Goal: Information Seeking & Learning: Learn about a topic

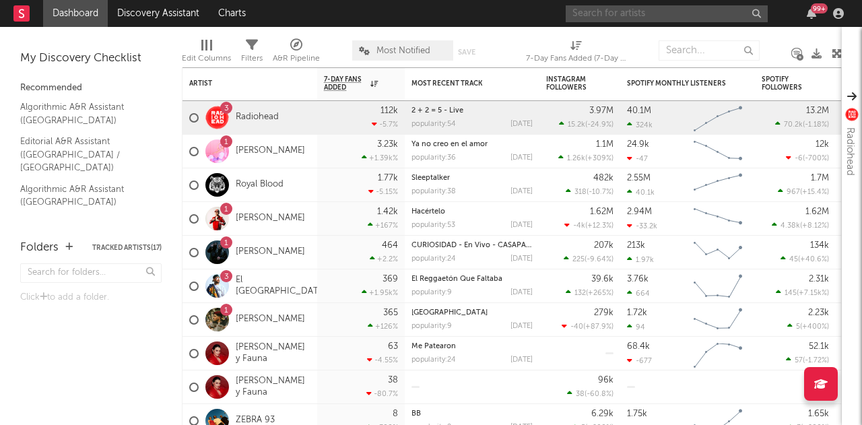
click at [636, 21] on input "text" at bounding box center [667, 13] width 202 height 17
type input "santi valencia"
click at [656, 53] on div "Edit Columns Filters A&R Pipeline Most Notified Save Save as 7-Day Fans Added (…" at bounding box center [512, 47] width 660 height 40
click at [653, 13] on input "santi valencia" at bounding box center [667, 13] width 202 height 17
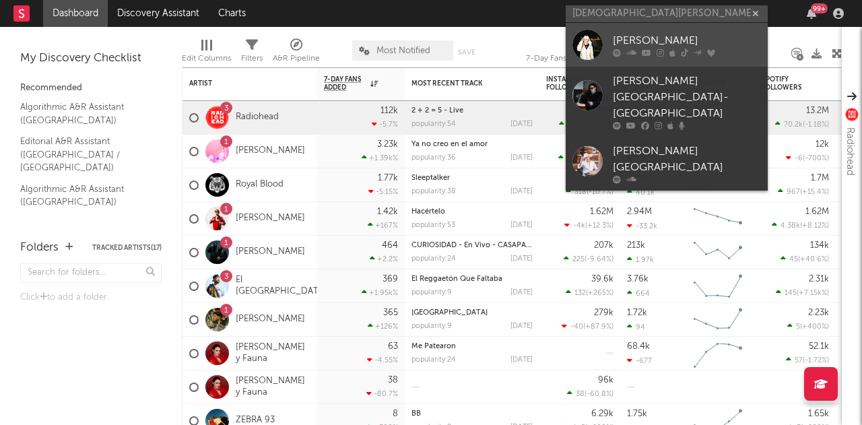
click at [661, 48] on icon at bounding box center [660, 52] width 7 height 8
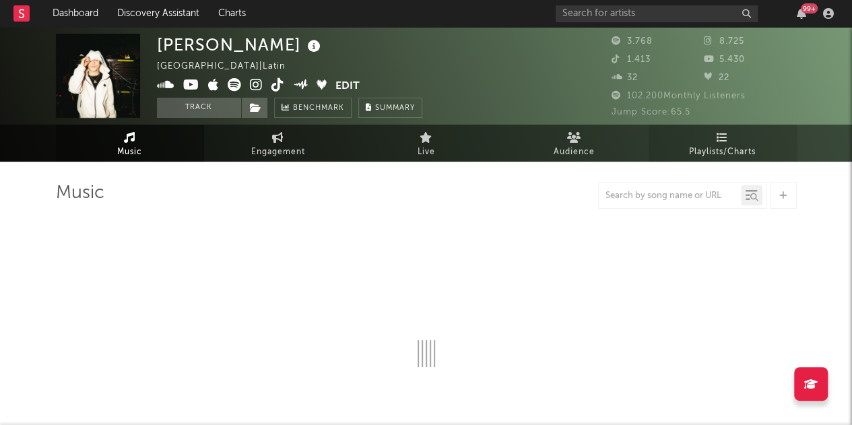
select select "6m"
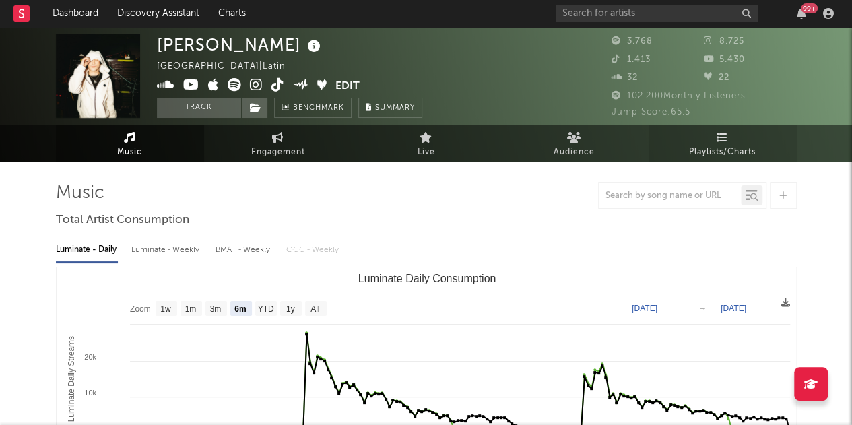
click at [725, 141] on icon at bounding box center [722, 137] width 11 height 11
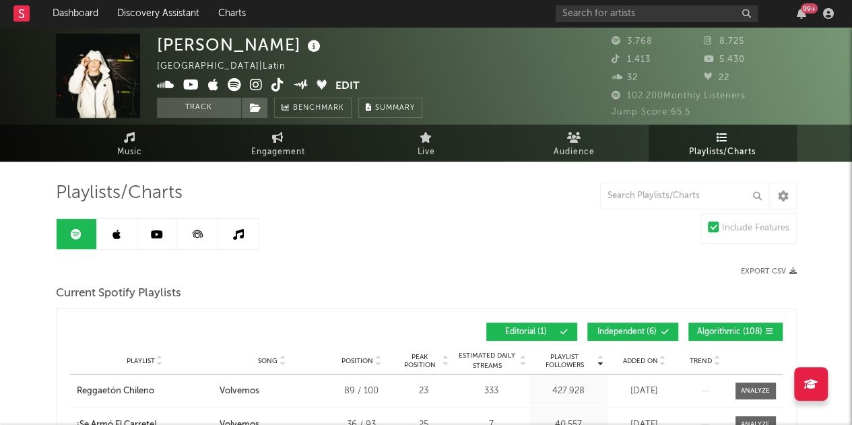
drag, startPoint x: 710, startPoint y: 333, endPoint x: 669, endPoint y: 335, distance: 40.5
click at [710, 333] on span "Algorithmic ( 108 )" at bounding box center [729, 332] width 65 height 8
click at [653, 332] on span "Independent ( 6 )" at bounding box center [627, 332] width 62 height 8
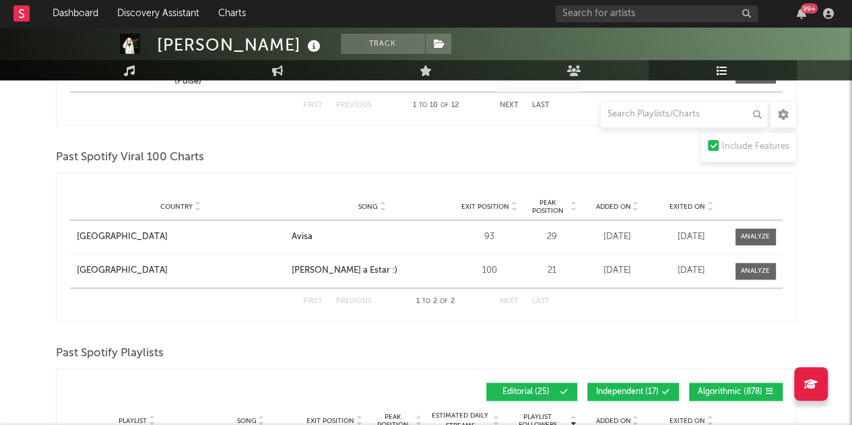
scroll to position [943, 0]
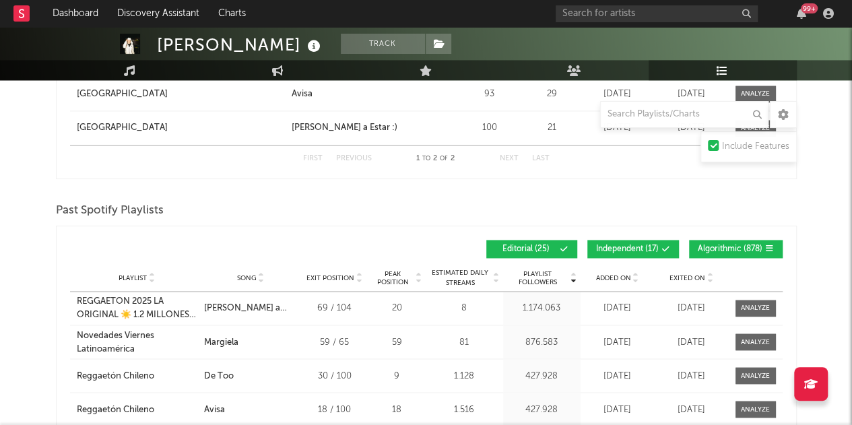
click at [652, 245] on span "Independent ( 17 )" at bounding box center [627, 249] width 63 height 8
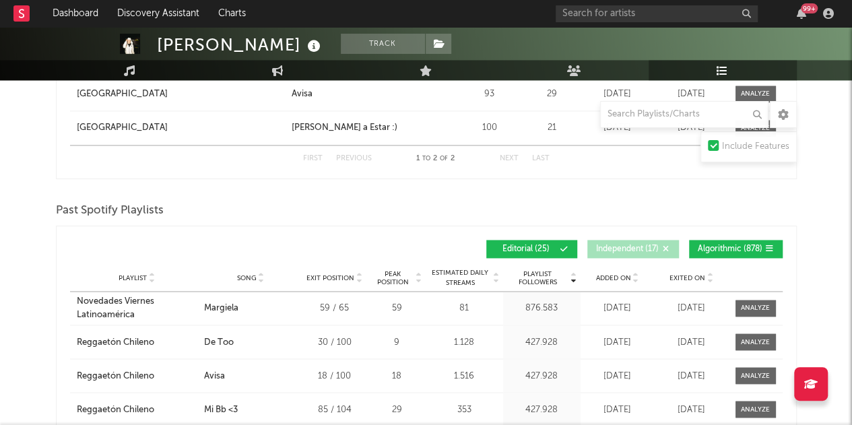
click at [717, 245] on span "Algorithmic ( 878 )" at bounding box center [730, 249] width 65 height 8
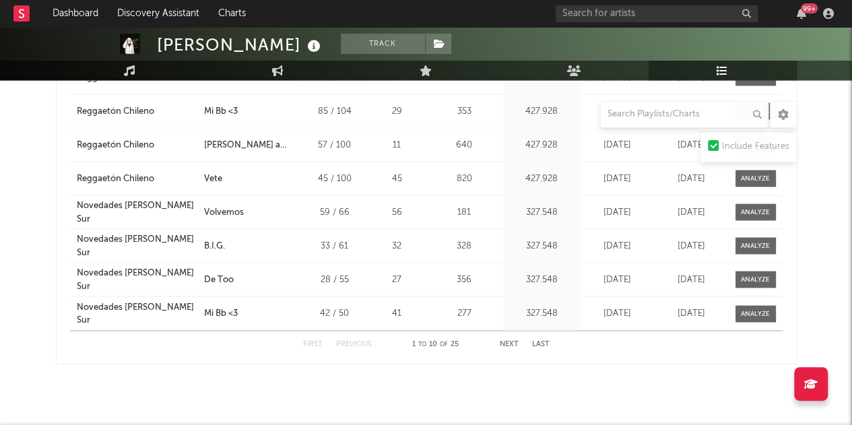
scroll to position [1257, 0]
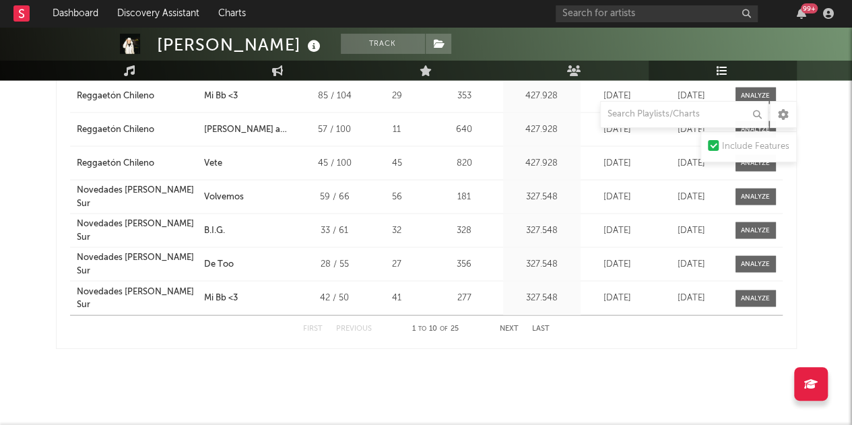
click at [510, 325] on button "Next" at bounding box center [509, 328] width 19 height 7
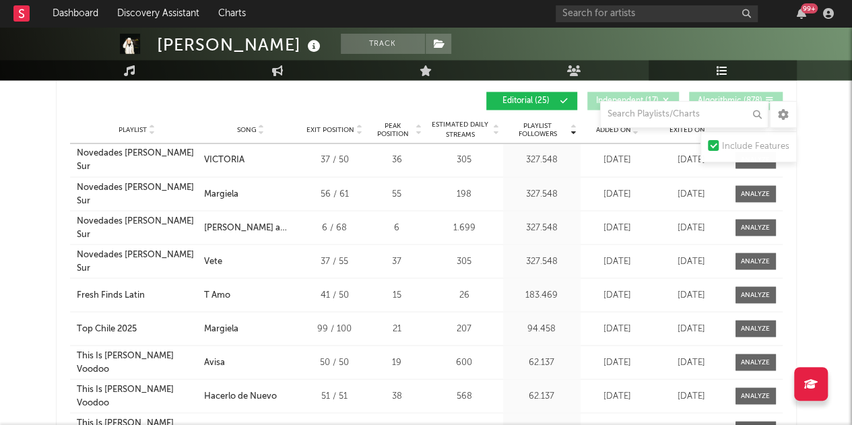
scroll to position [1055, 0]
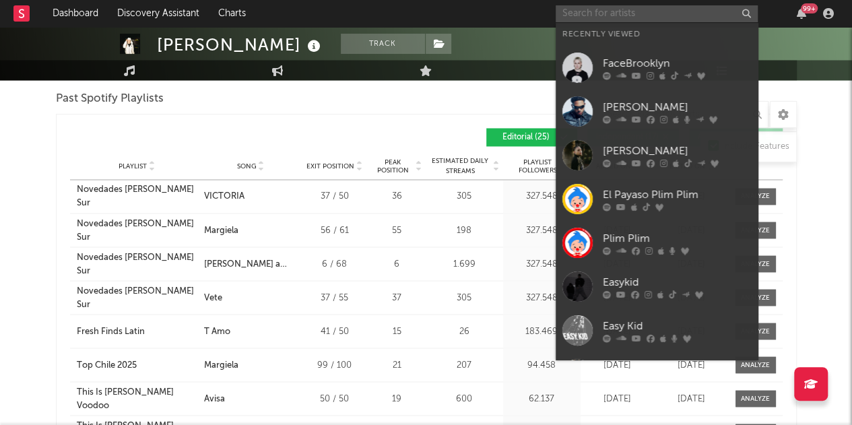
click at [609, 10] on input "text" at bounding box center [657, 13] width 202 height 17
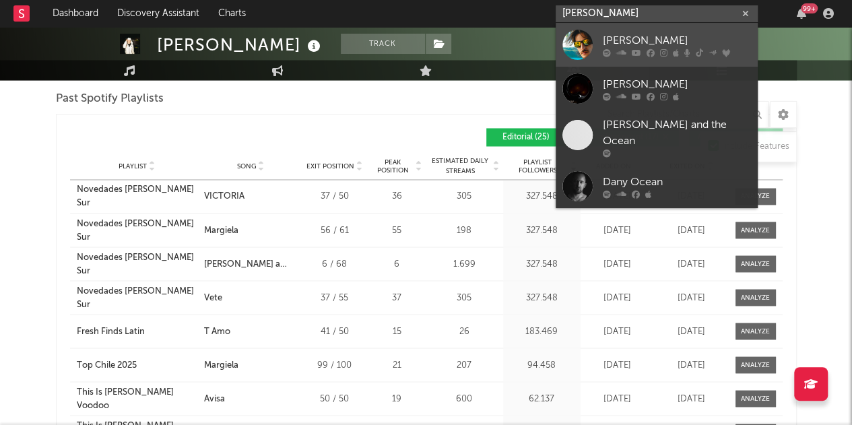
type input "danny ocean"
click at [631, 45] on div "[PERSON_NAME]" at bounding box center [677, 40] width 148 height 16
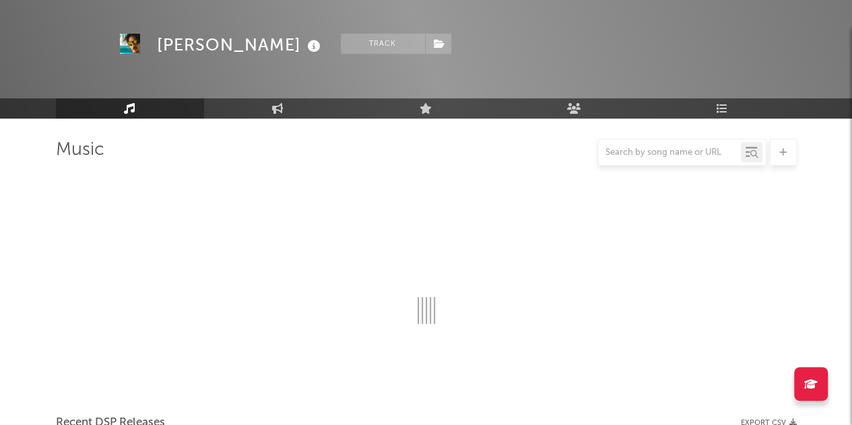
scroll to position [1055, 0]
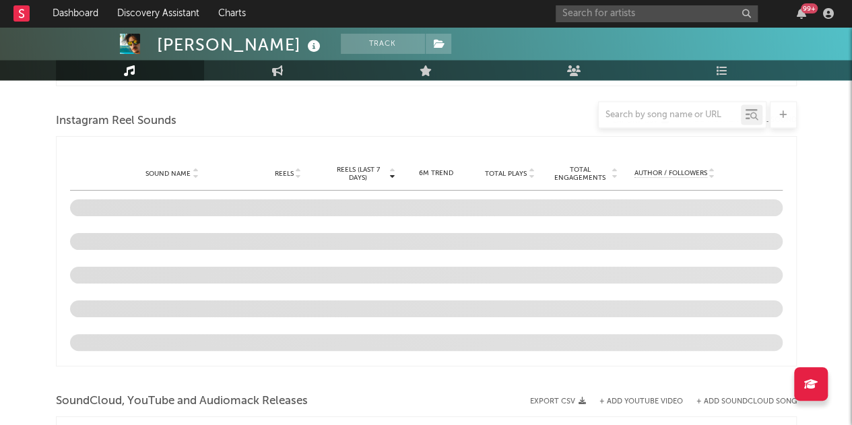
select select "6m"
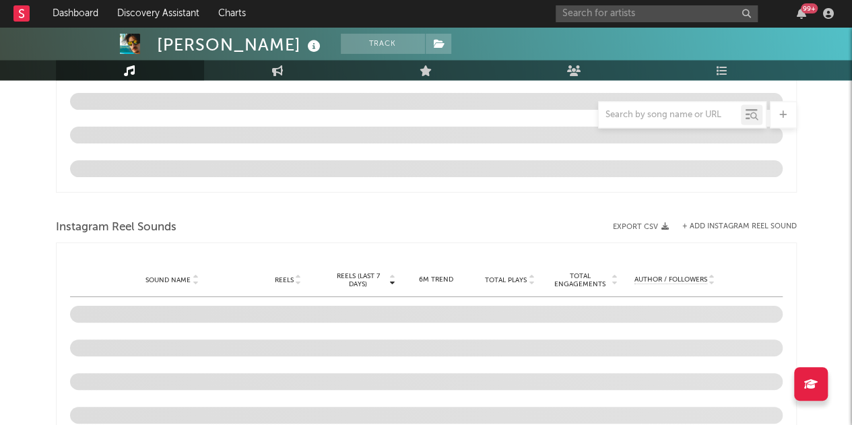
select select "6m"
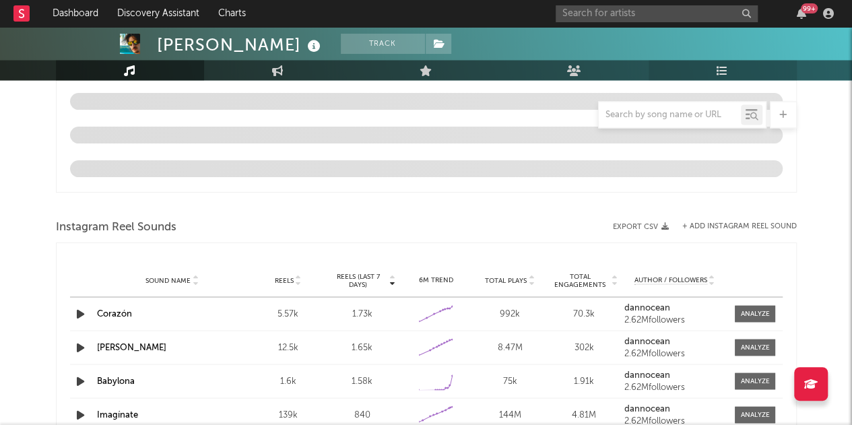
click at [730, 70] on link "Playlists/Charts" at bounding box center [723, 70] width 148 height 20
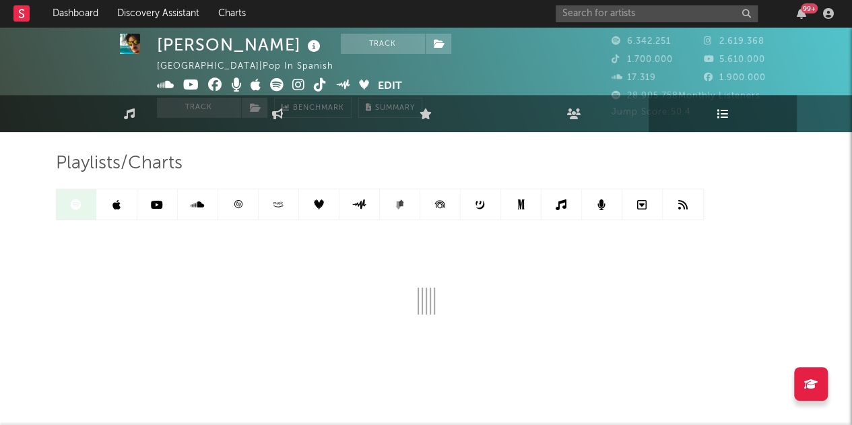
scroll to position [46, 0]
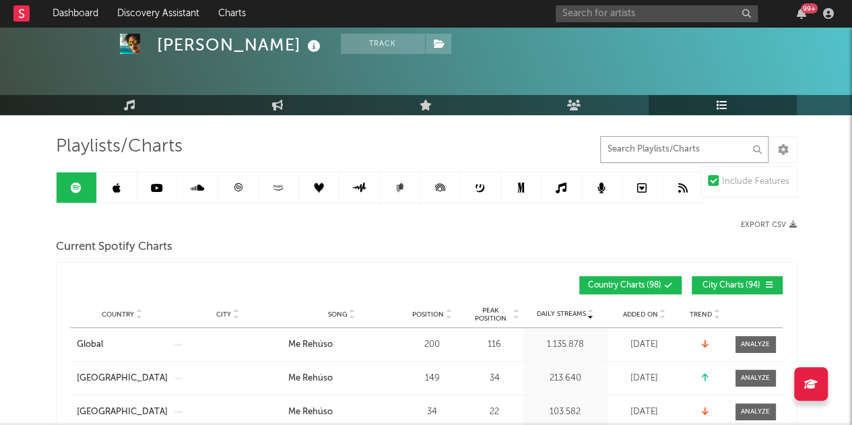
click at [665, 152] on input "text" at bounding box center [684, 149] width 168 height 27
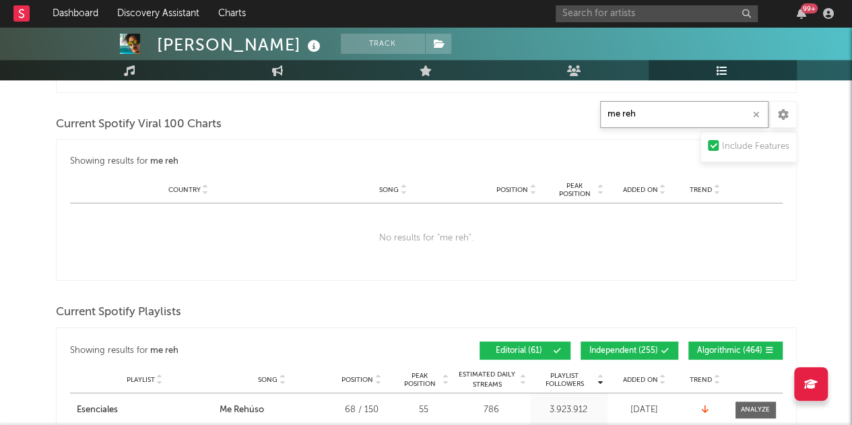
scroll to position [787, 0]
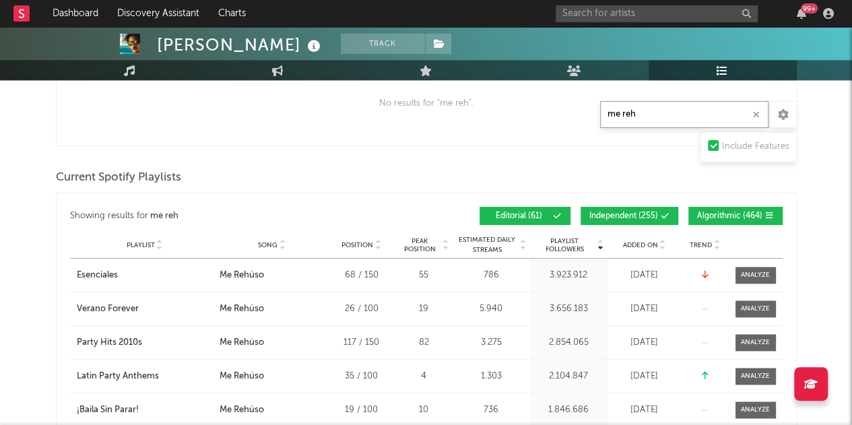
type input "me reh"
click at [660, 214] on button "Independent ( 255 )" at bounding box center [630, 216] width 98 height 18
click at [736, 216] on span "Algorithmic ( 464 )" at bounding box center [729, 216] width 65 height 8
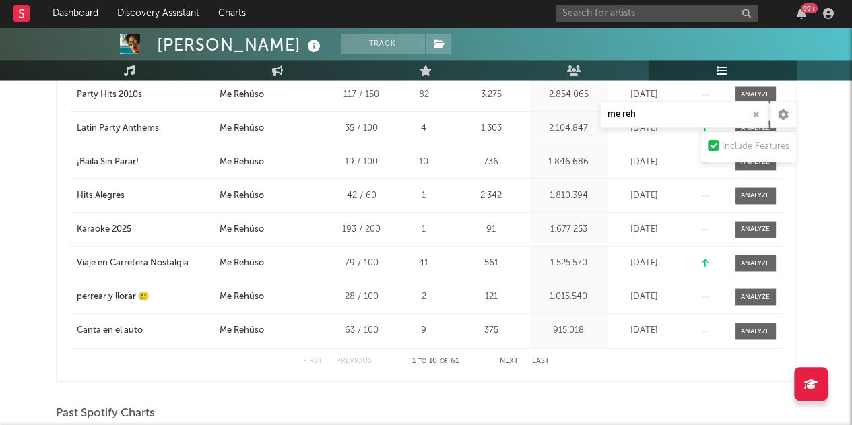
scroll to position [1057, 0]
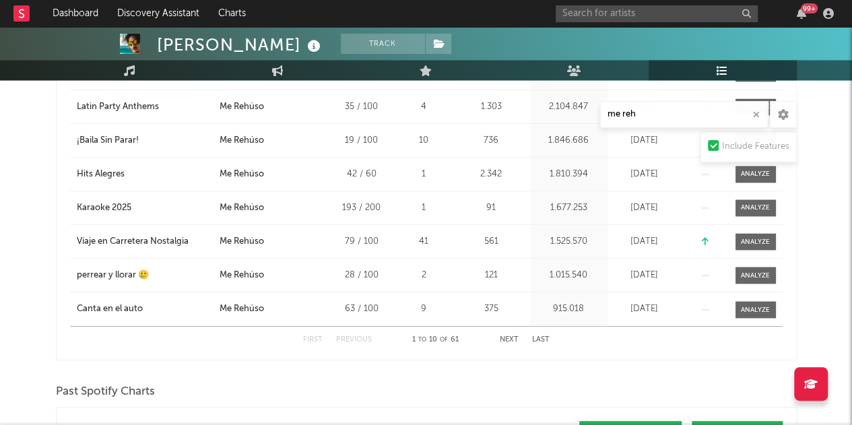
click at [512, 336] on button "Next" at bounding box center [509, 339] width 19 height 7
click at [512, 337] on button "Next" at bounding box center [509, 339] width 19 height 7
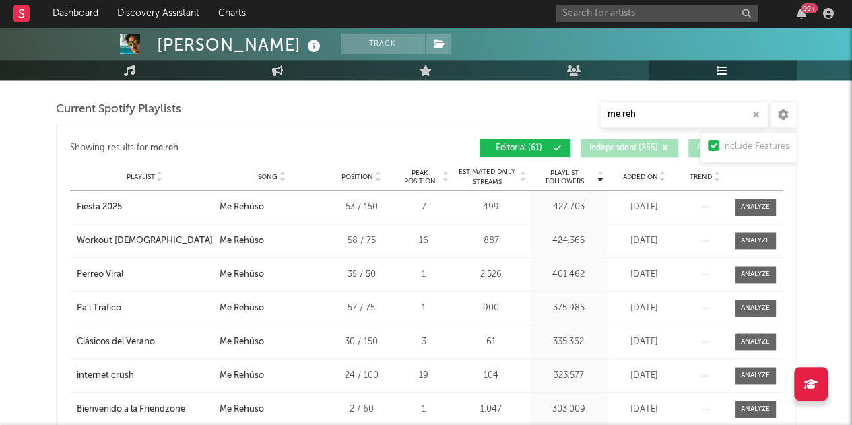
scroll to position [855, 0]
click at [139, 176] on span "Playlist" at bounding box center [141, 178] width 28 height 8
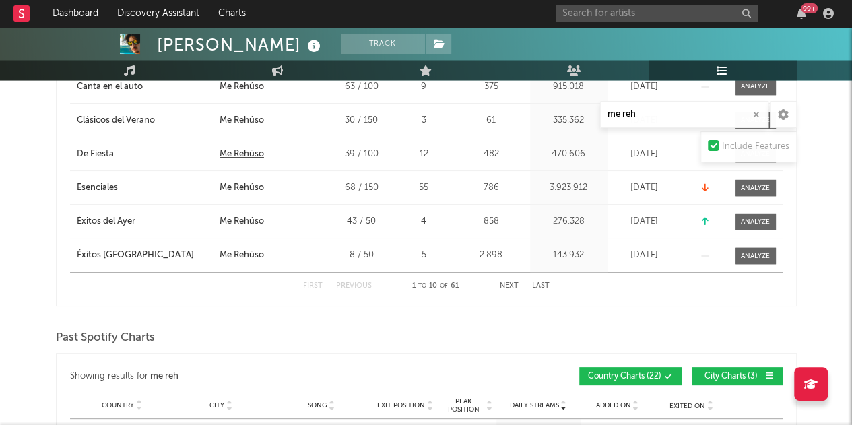
scroll to position [1124, 0]
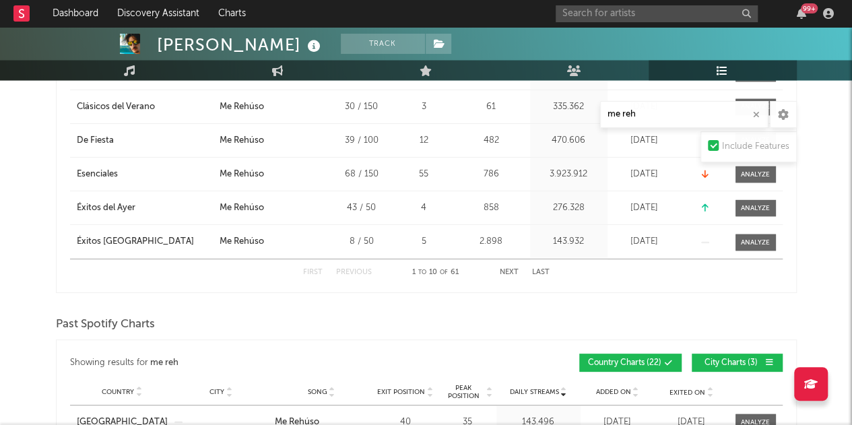
click at [515, 275] on div "First Previous 1 to 10 of 61 Next Last" at bounding box center [426, 272] width 246 height 26
click at [513, 271] on button "Next" at bounding box center [509, 272] width 19 height 7
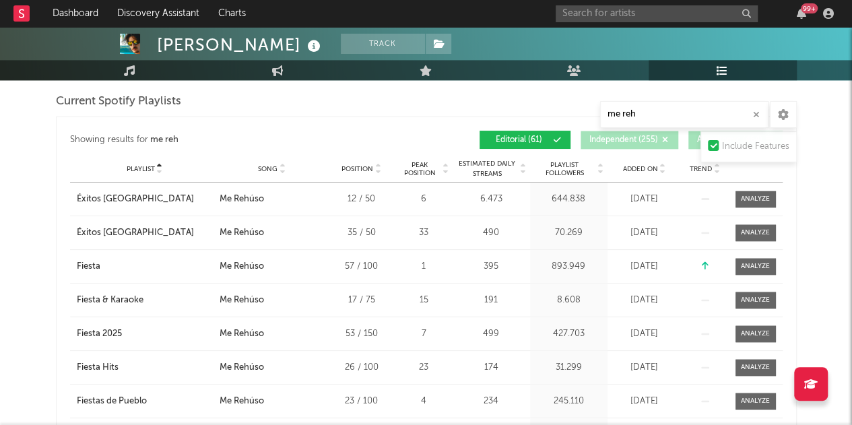
scroll to position [855, 0]
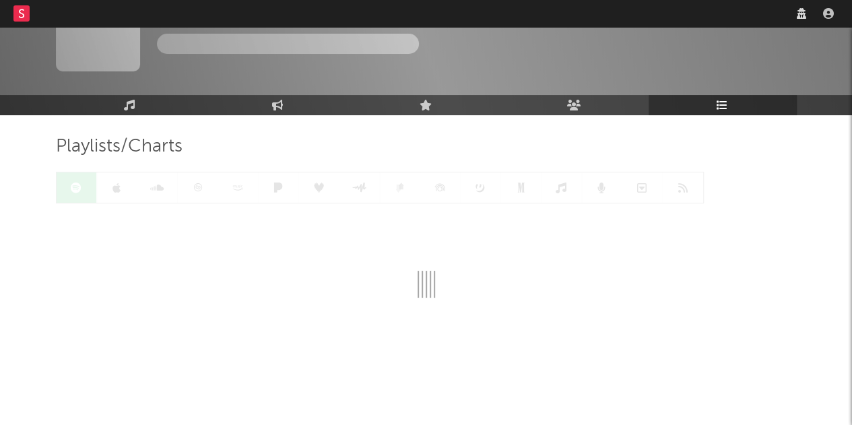
scroll to position [46, 0]
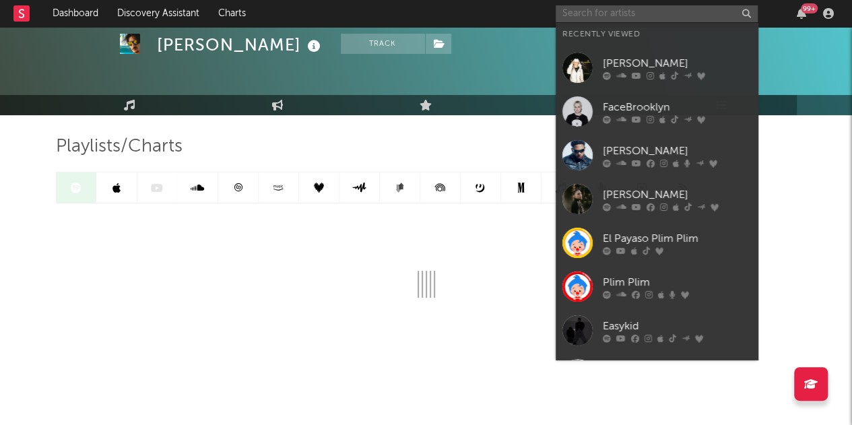
click at [585, 15] on input "text" at bounding box center [657, 13] width 202 height 17
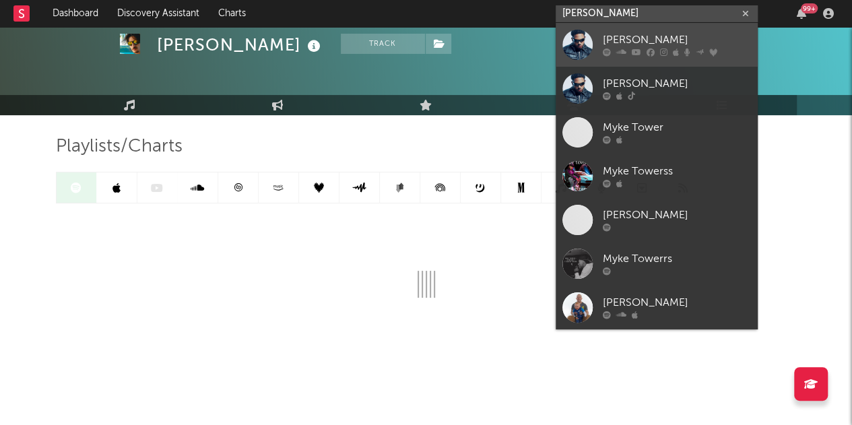
type input "[PERSON_NAME]"
click at [628, 48] on div at bounding box center [677, 52] width 148 height 8
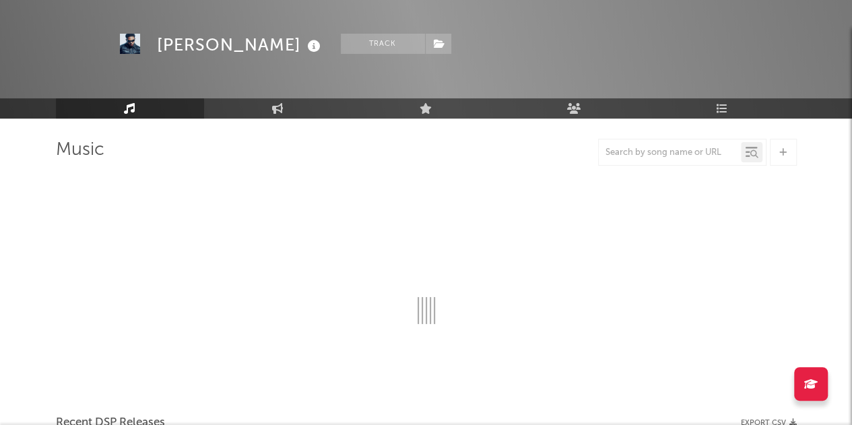
scroll to position [46, 0]
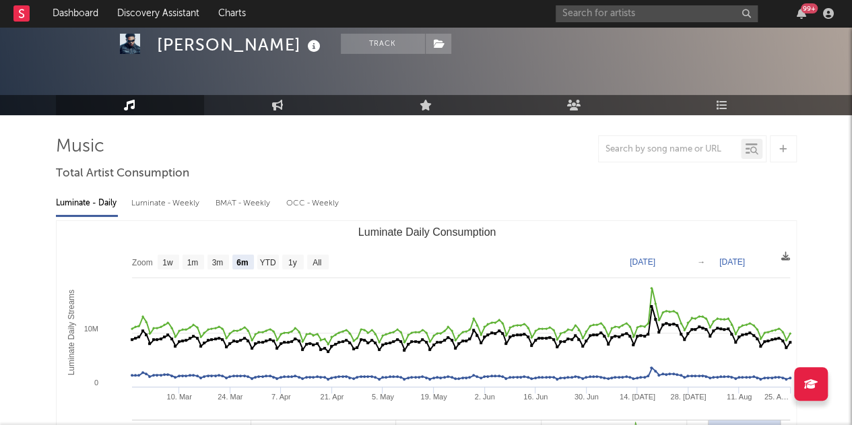
select select "6m"
click at [718, 108] on icon at bounding box center [722, 105] width 11 height 11
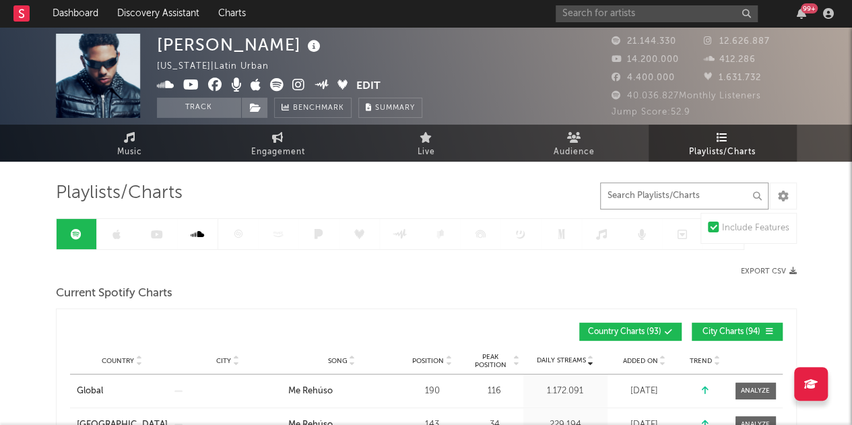
click at [640, 195] on input "text" at bounding box center [684, 196] width 168 height 27
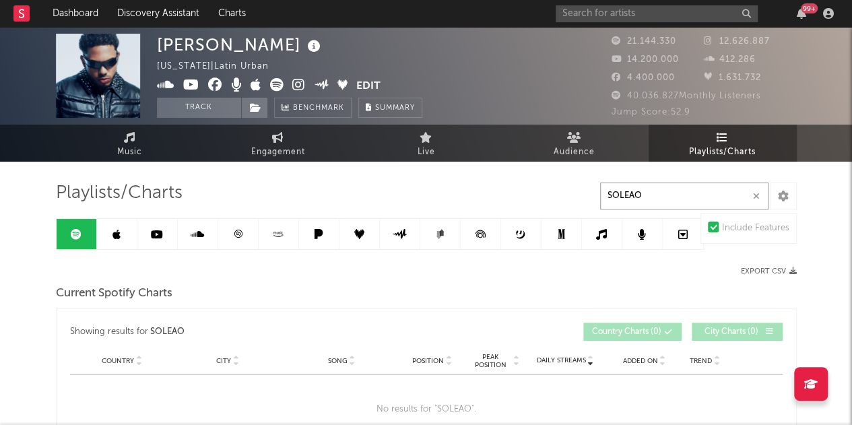
type input "SOLEAO"
click at [613, 20] on input "text" at bounding box center [657, 13] width 202 height 17
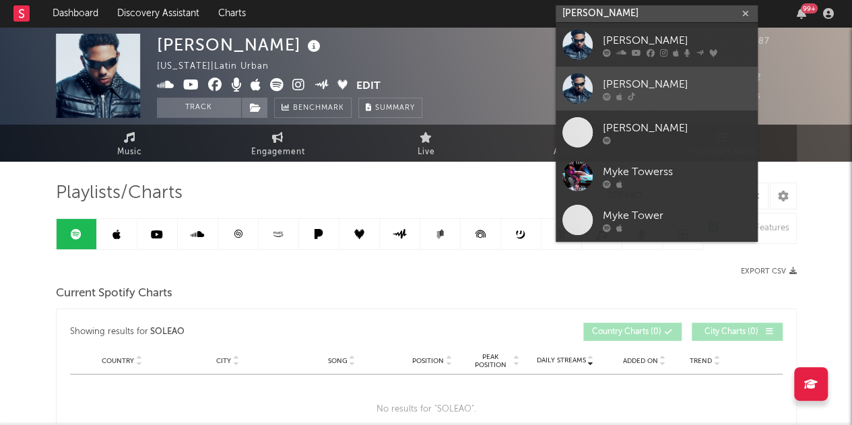
type input "[PERSON_NAME]"
click at [680, 90] on div "[PERSON_NAME]" at bounding box center [677, 84] width 148 height 16
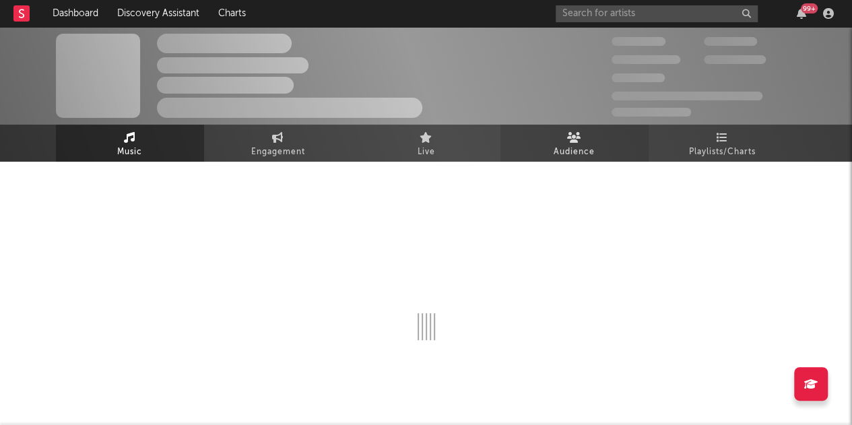
select select "1w"
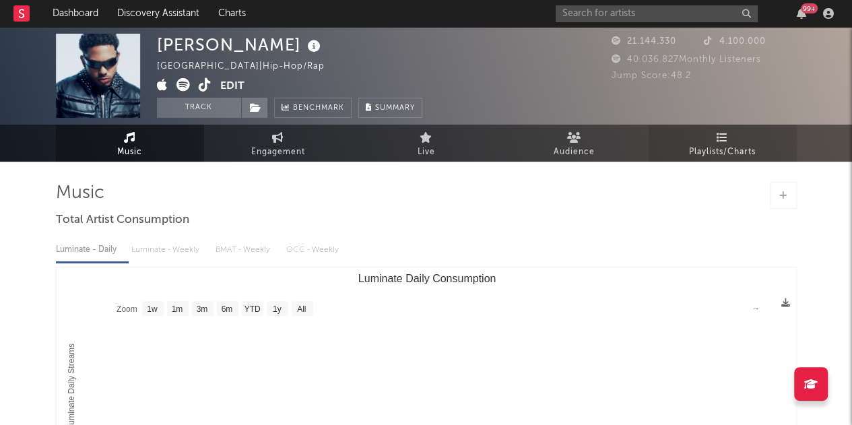
click at [719, 139] on icon at bounding box center [722, 137] width 11 height 11
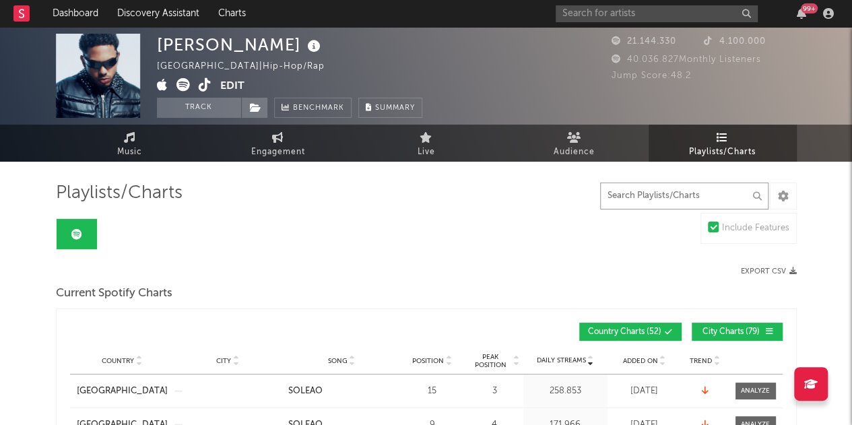
click at [636, 201] on input "text" at bounding box center [684, 196] width 168 height 27
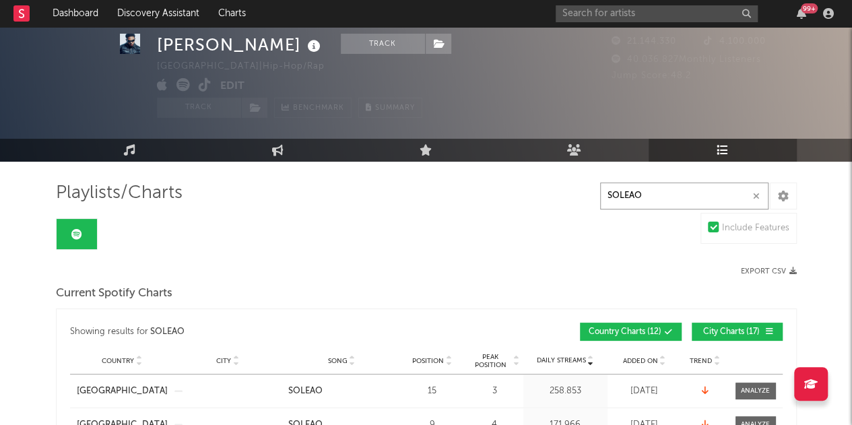
scroll to position [67, 0]
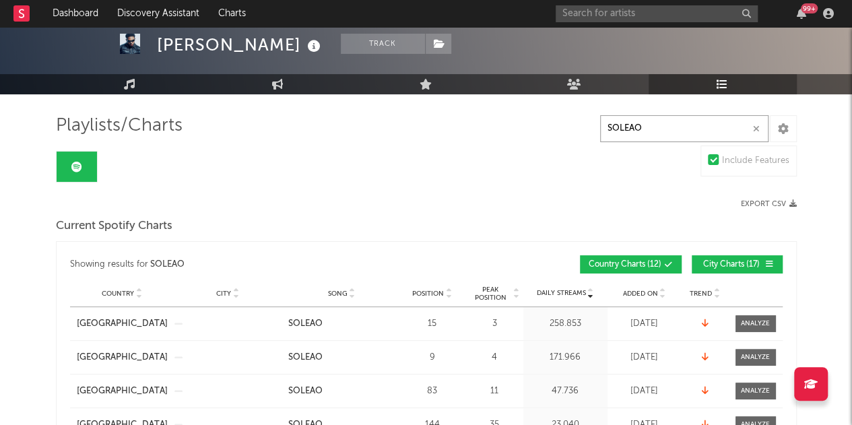
type input "SOLEAO"
click at [748, 265] on span "City Charts ( 17 )" at bounding box center [731, 265] width 62 height 8
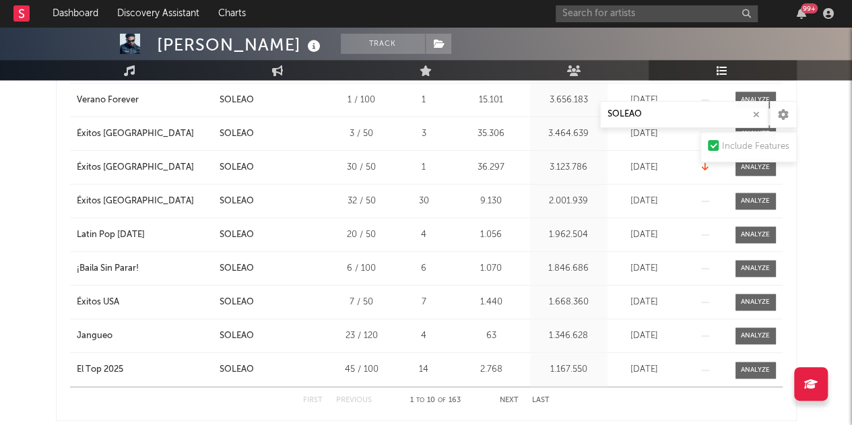
scroll to position [606, 0]
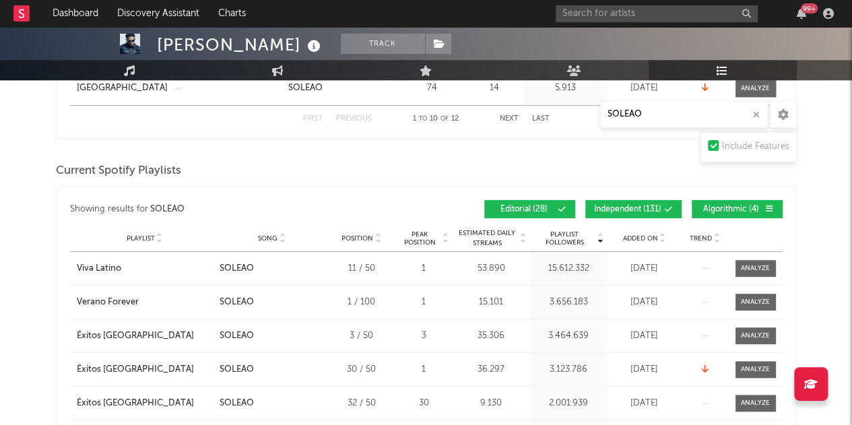
click at [648, 205] on span "Independent ( 131 )" at bounding box center [627, 209] width 67 height 8
click at [721, 207] on span "Algorithmic ( 4 )" at bounding box center [731, 209] width 62 height 8
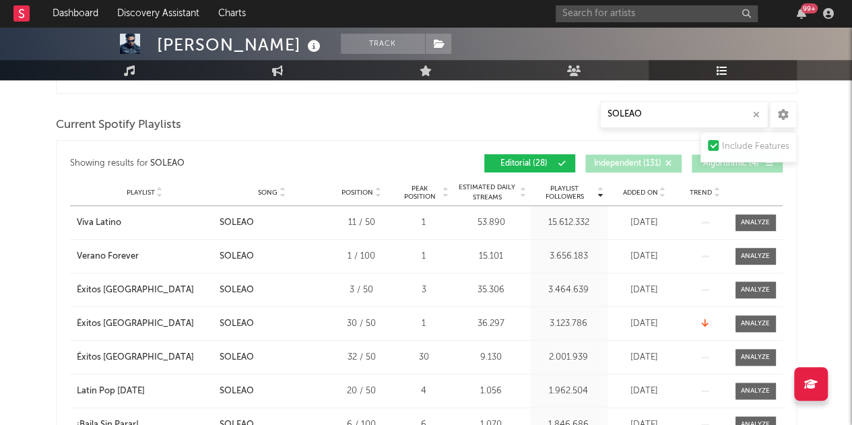
scroll to position [673, 0]
